Goal: Transaction & Acquisition: Book appointment/travel/reservation

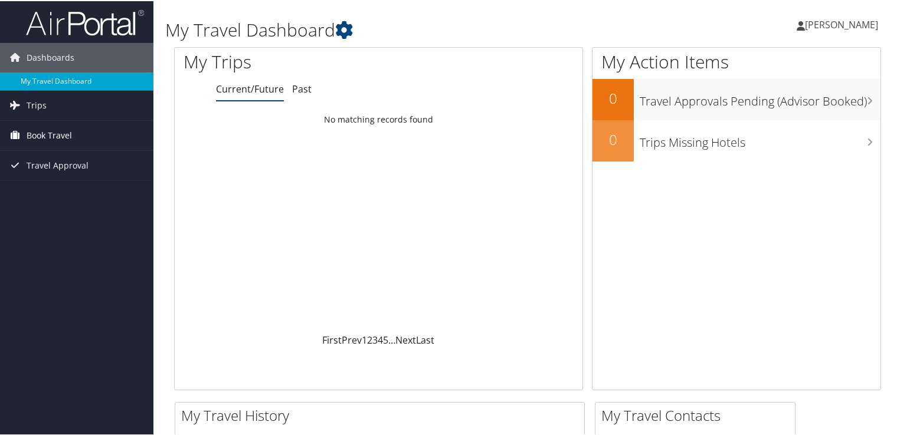
click at [66, 138] on span "Book Travel" at bounding box center [49, 134] width 45 height 29
click at [77, 203] on span "Travel Approval" at bounding box center [58, 217] width 62 height 29
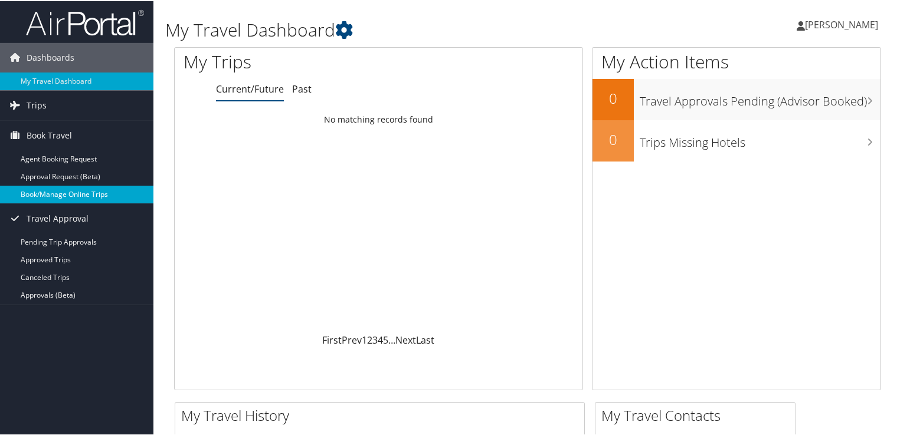
click at [99, 190] on link "Book/Manage Online Trips" at bounding box center [76, 194] width 153 height 18
click at [448, 15] on div "My Travel Dashboard" at bounding box center [406, 23] width 483 height 35
